Goal: Information Seeking & Learning: Compare options

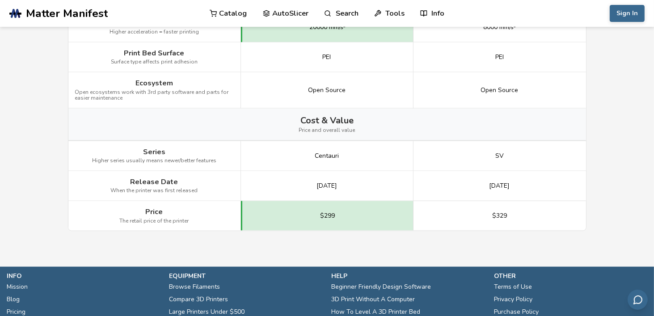
scroll to position [1162, 0]
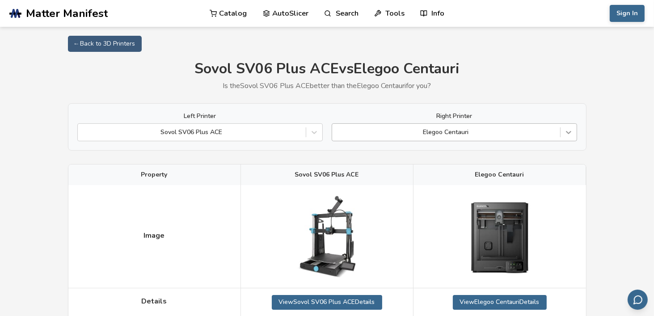
click at [566, 132] on icon at bounding box center [568, 132] width 9 height 9
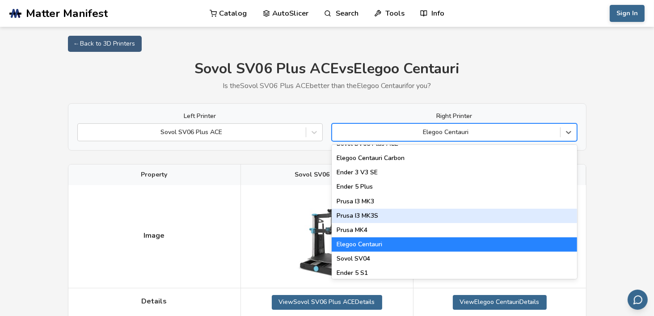
scroll to position [268, 0]
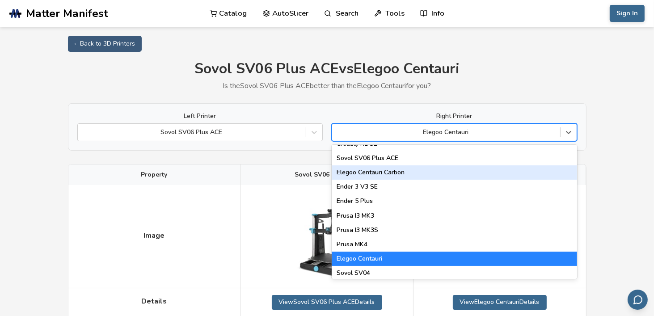
click at [499, 174] on div "Elegoo Centauri Carbon" at bounding box center [454, 172] width 245 height 14
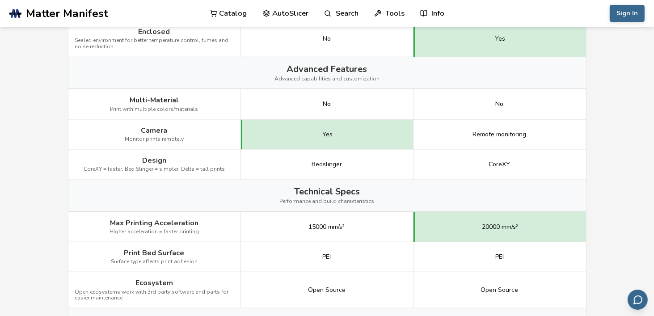
scroll to position [715, 0]
